Goal: Task Accomplishment & Management: Use online tool/utility

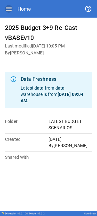
click at [10, 10] on icon "button" at bounding box center [9, 9] width 8 height 8
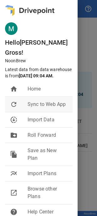
click at [25, 110] on li "refresh Sync to Web App" at bounding box center [39, 104] width 68 height 15
